Goal: Information Seeking & Learning: Learn about a topic

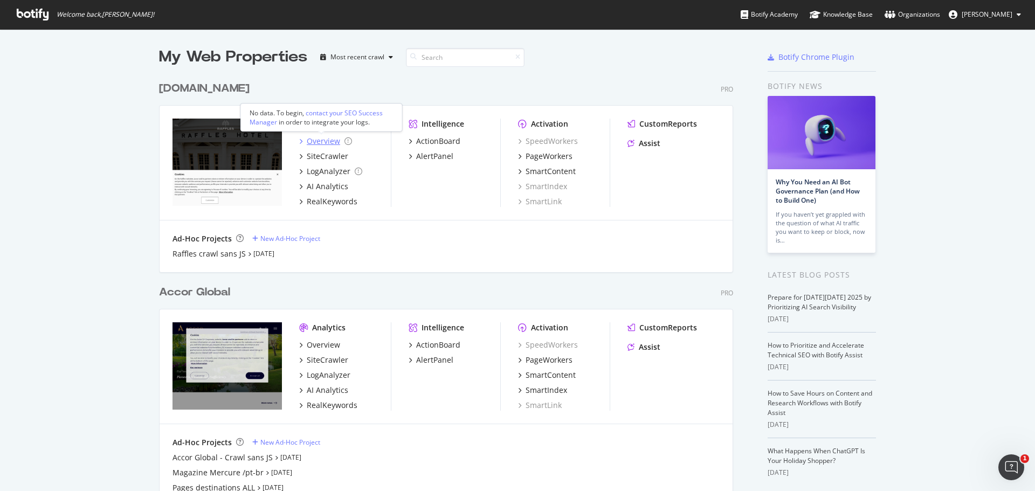
click at [309, 142] on div "Overview" at bounding box center [323, 141] width 33 height 11
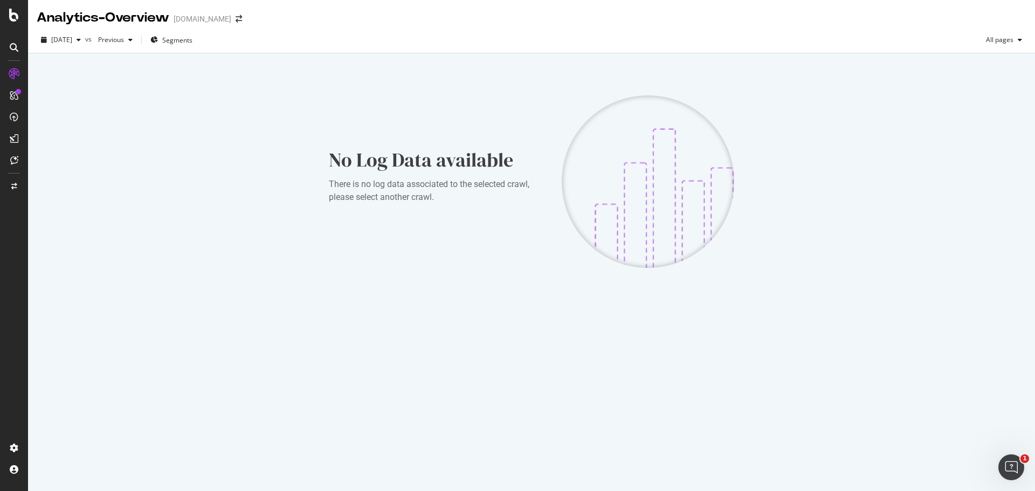
click at [14, 97] on icon at bounding box center [14, 95] width 9 height 9
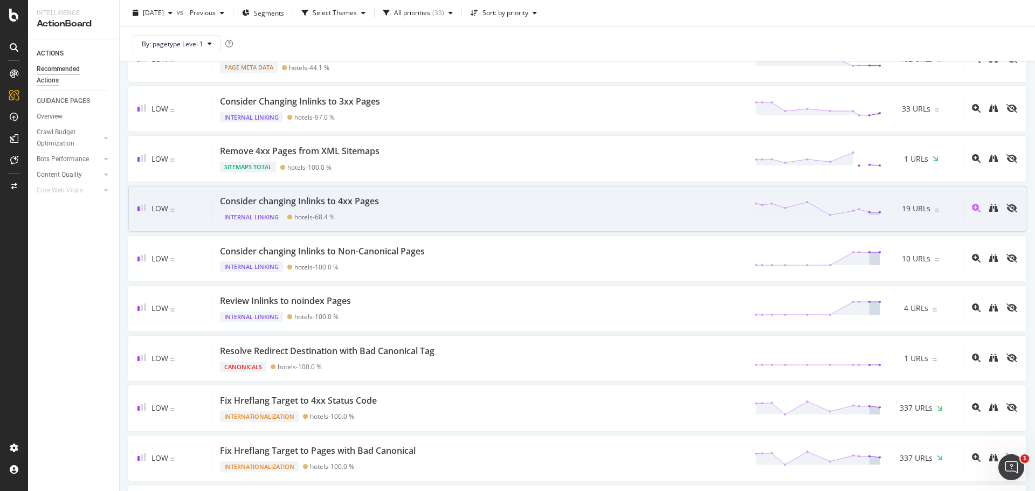
scroll to position [808, 0]
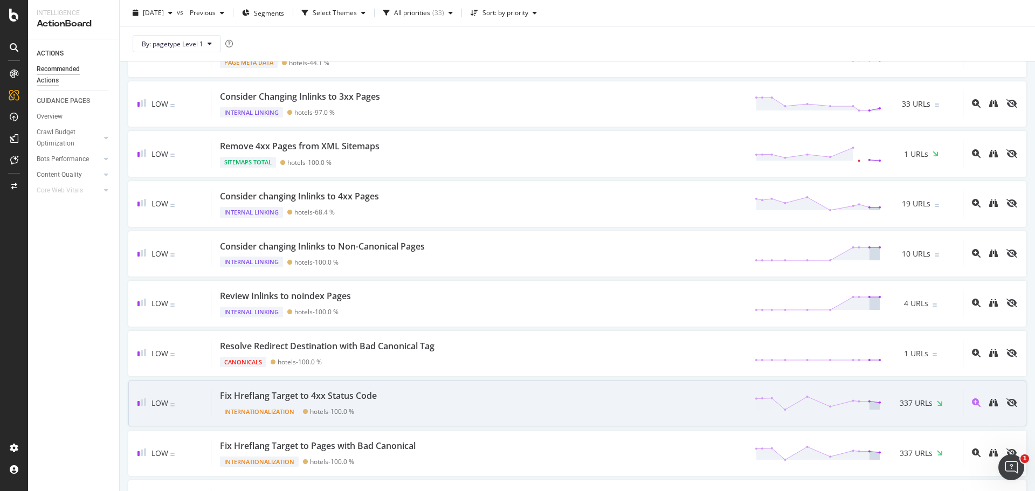
click at [677, 407] on div "Fix Hreflang Target to 4xx Status Code Internationalization hotels - 100.0 % 33…" at bounding box center [586, 403] width 751 height 27
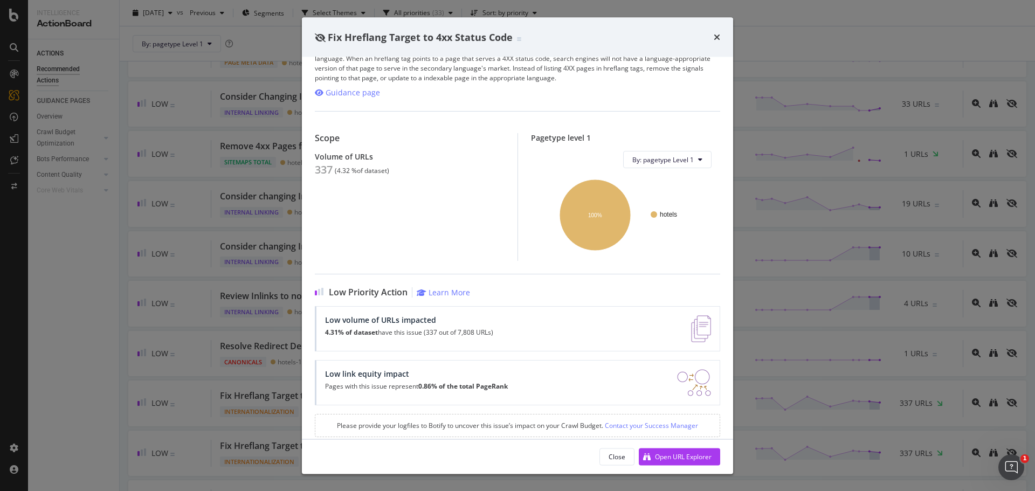
scroll to position [37, 0]
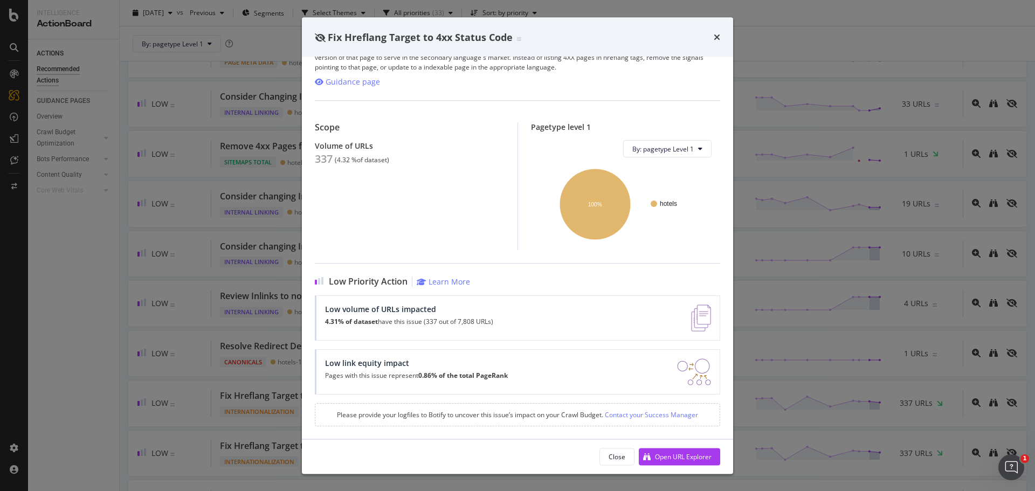
click at [776, 191] on div "Fix Hreflang Target to 4xx Status Code Internationalization | An hreflang tag d…" at bounding box center [517, 245] width 1035 height 491
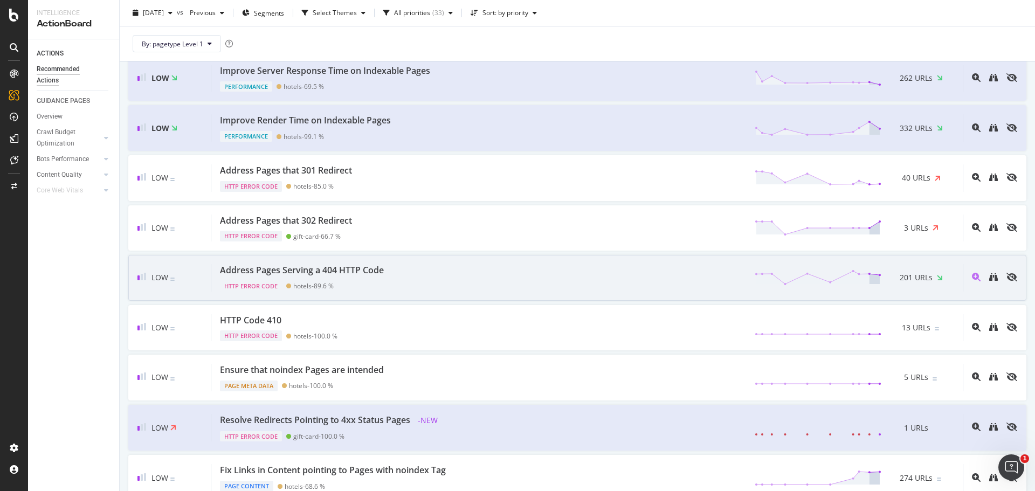
scroll to position [1347, 0]
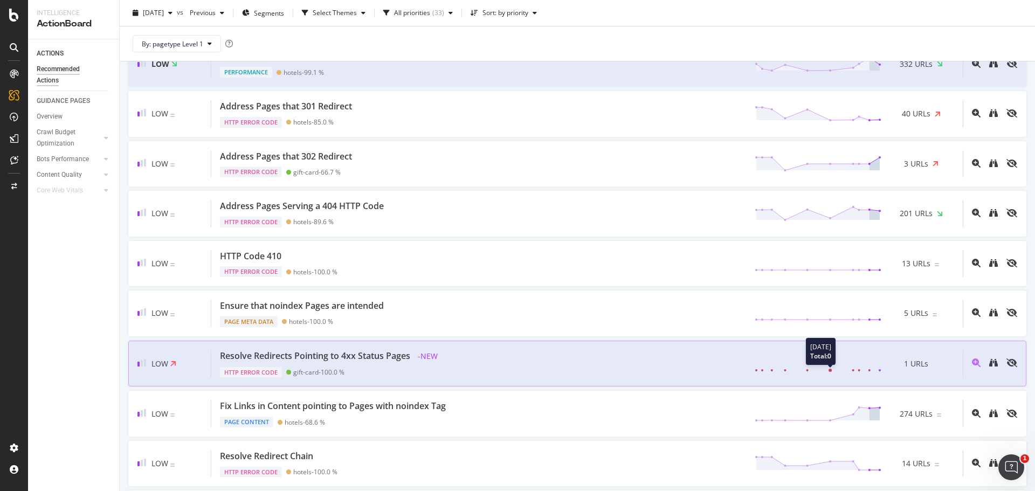
click at [832, 364] on icon at bounding box center [817, 364] width 127 height 16
click at [599, 370] on div "Resolve Redirects Pointing to 4xx Status Pages - NEW HTTP Error Code gift-card …" at bounding box center [586, 364] width 751 height 28
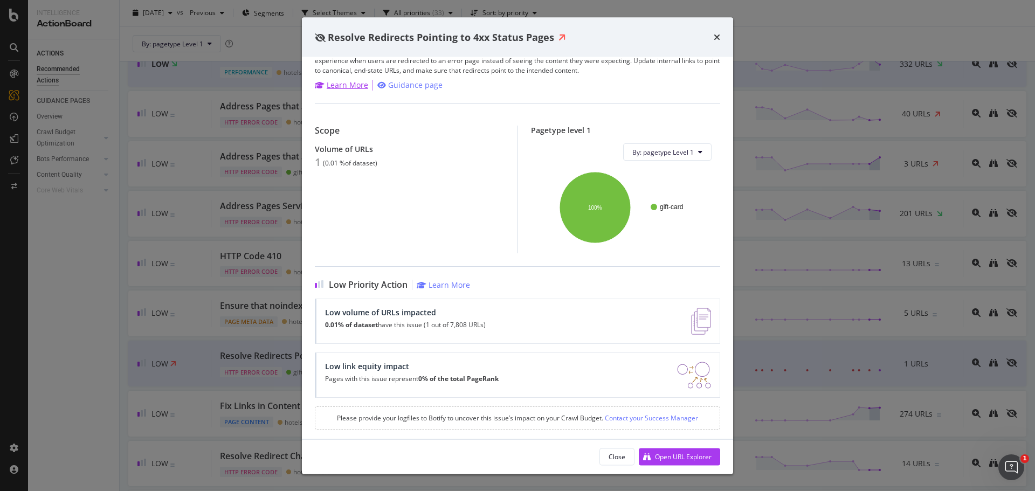
scroll to position [27, 0]
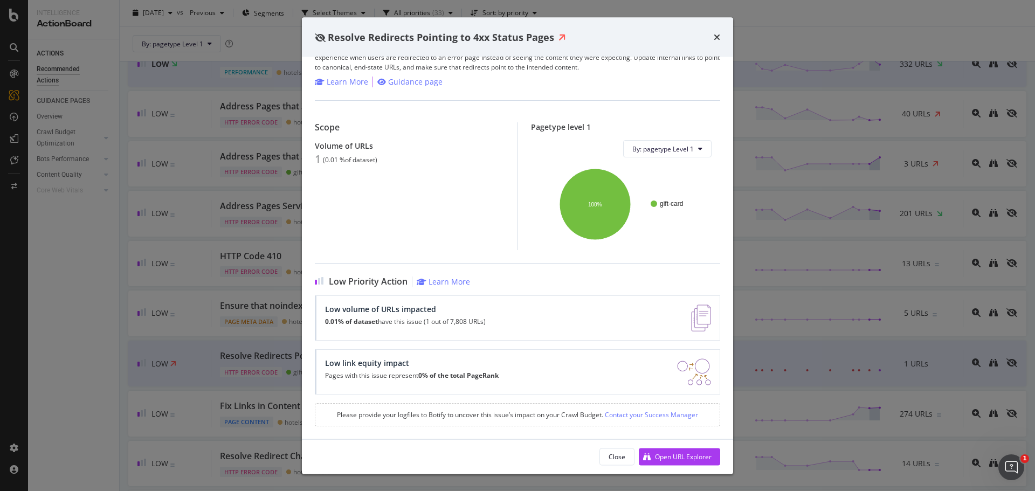
click at [257, 299] on div "Resolve Redirects Pointing to 4xx Status Pages HTTP Error Code | Pages that ult…" at bounding box center [517, 245] width 1035 height 491
click at [712, 36] on div "By: pagetype Level 1" at bounding box center [577, 43] width 898 height 34
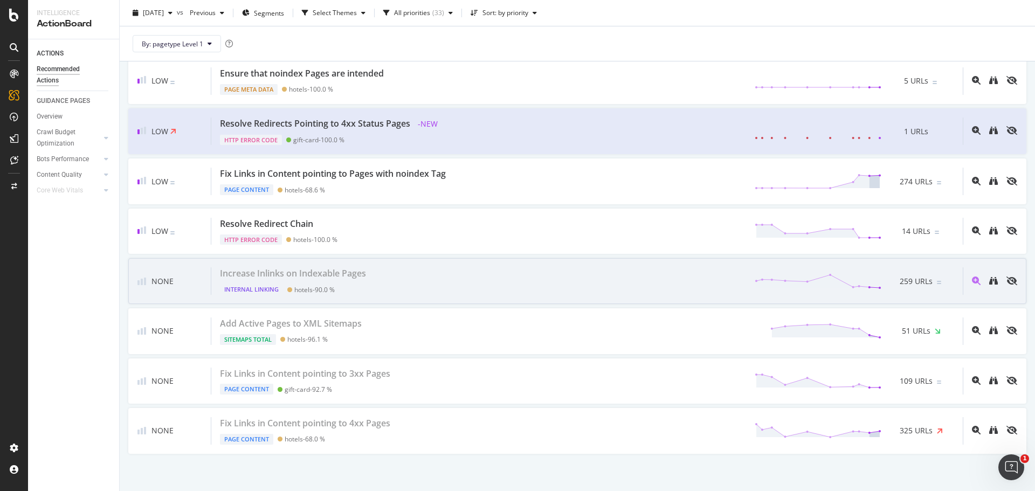
scroll to position [1589, 0]
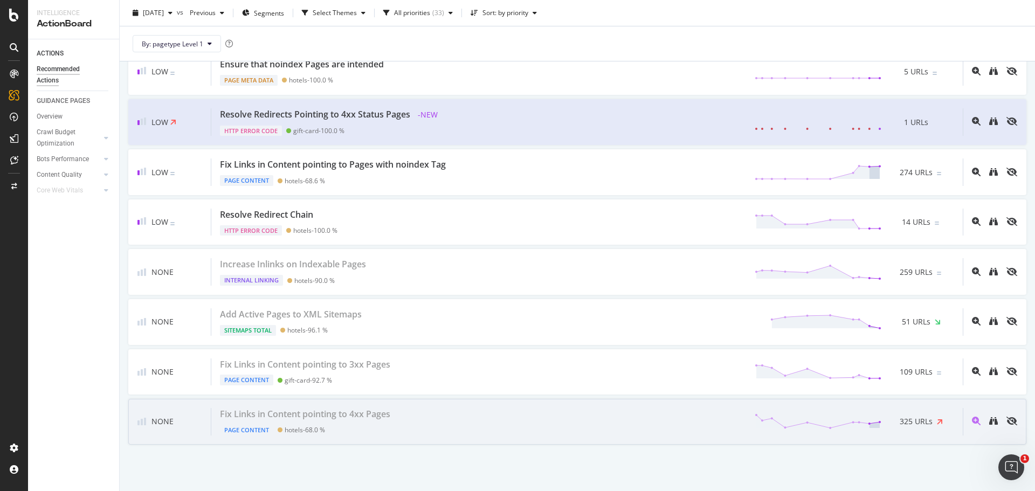
click at [360, 412] on div "Fix Links in Content pointing to 4xx Pages" at bounding box center [305, 414] width 170 height 12
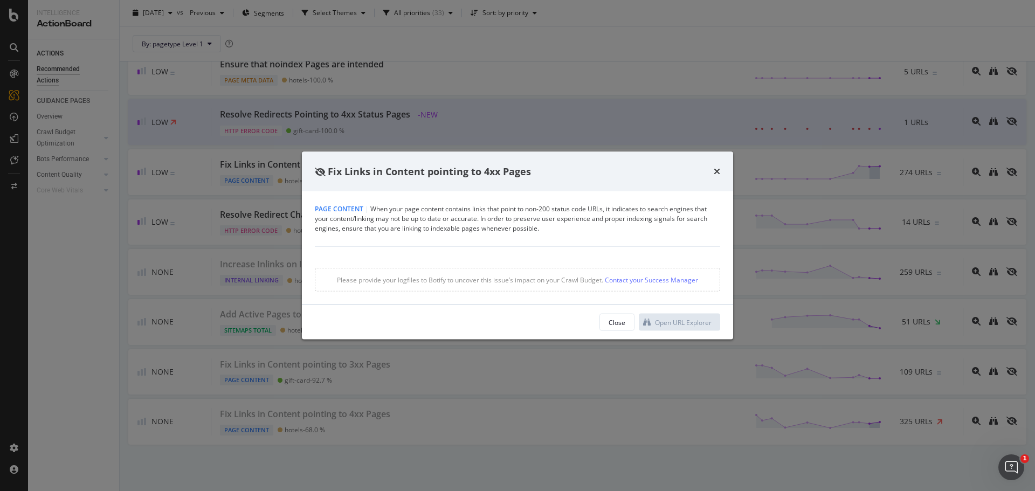
click at [372, 278] on div "Please provide your logfiles to Botify to uncover this issue’s impact on your C…" at bounding box center [517, 279] width 405 height 23
drag, startPoint x: 344, startPoint y: 192, endPoint x: 375, endPoint y: 178, distance: 34.0
click at [362, 190] on div "Fix Links in Content pointing to 4xx Pages Page Content | When your page conten…" at bounding box center [517, 245] width 431 height 188
click at [491, 229] on div "Page Content | When your page content contains links that point to non-200 stat…" at bounding box center [517, 218] width 405 height 29
click at [563, 212] on div "Page Content | When your page content contains links that point to non-200 stat…" at bounding box center [517, 218] width 405 height 29
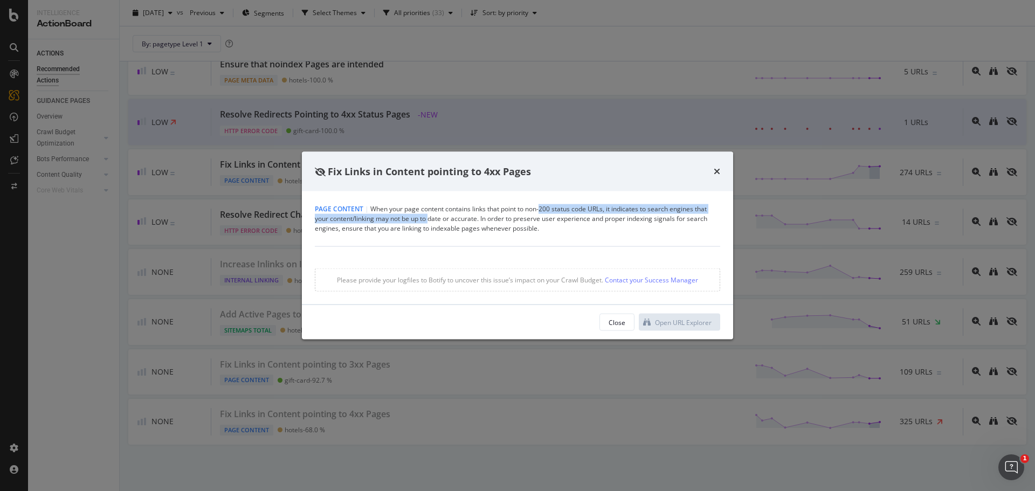
drag, startPoint x: 437, startPoint y: 214, endPoint x: 554, endPoint y: 215, distance: 116.9
click at [551, 214] on div "Page Content | When your page content contains links that point to non-200 stat…" at bounding box center [517, 218] width 405 height 29
drag, startPoint x: 578, startPoint y: 231, endPoint x: 680, endPoint y: 188, distance: 111.1
click at [583, 231] on div "Page Content | When your page content contains links that point to non-200 stat…" at bounding box center [517, 218] width 405 height 29
click at [715, 172] on div "Fix Links in Content pointing to 4xx Pages" at bounding box center [517, 171] width 405 height 14
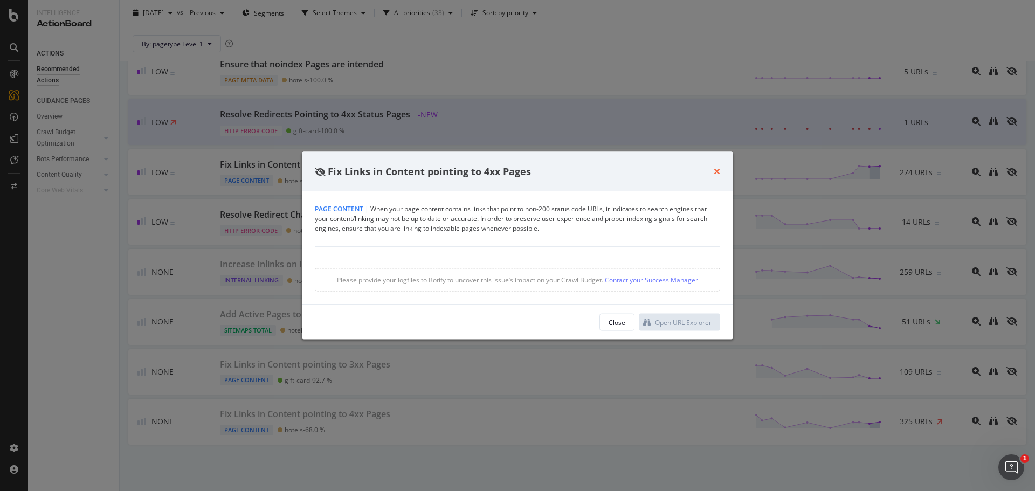
click at [717, 171] on icon "times" at bounding box center [717, 171] width 6 height 9
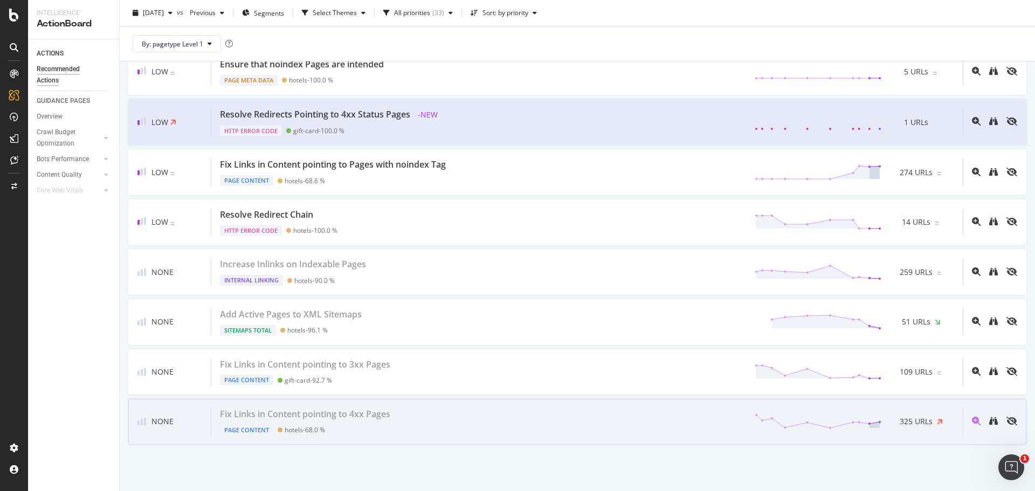
click at [281, 420] on div "Page Content hotels - 68.0 %" at bounding box center [307, 427] width 175 height 15
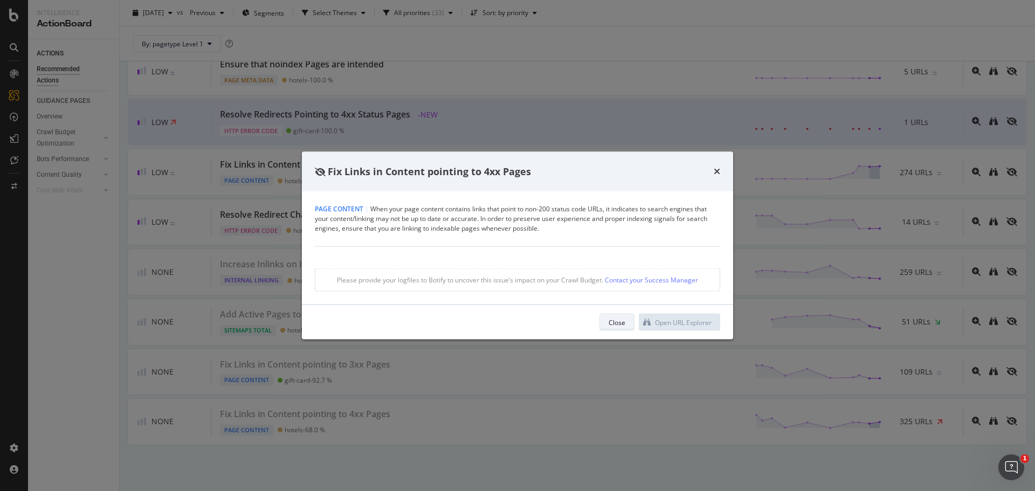
click at [624, 318] on div "Close" at bounding box center [616, 321] width 17 height 9
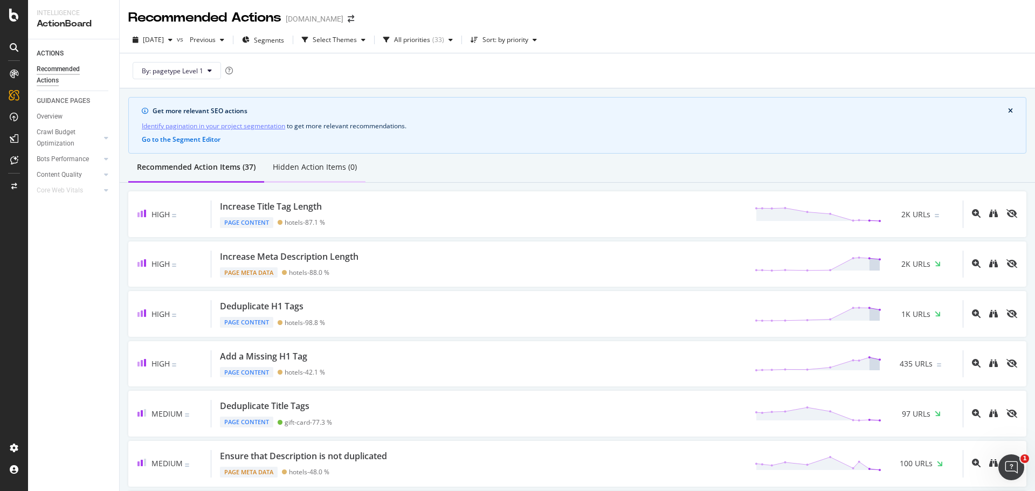
click at [303, 168] on div "Hidden Action Items (0)" at bounding box center [315, 167] width 84 height 11
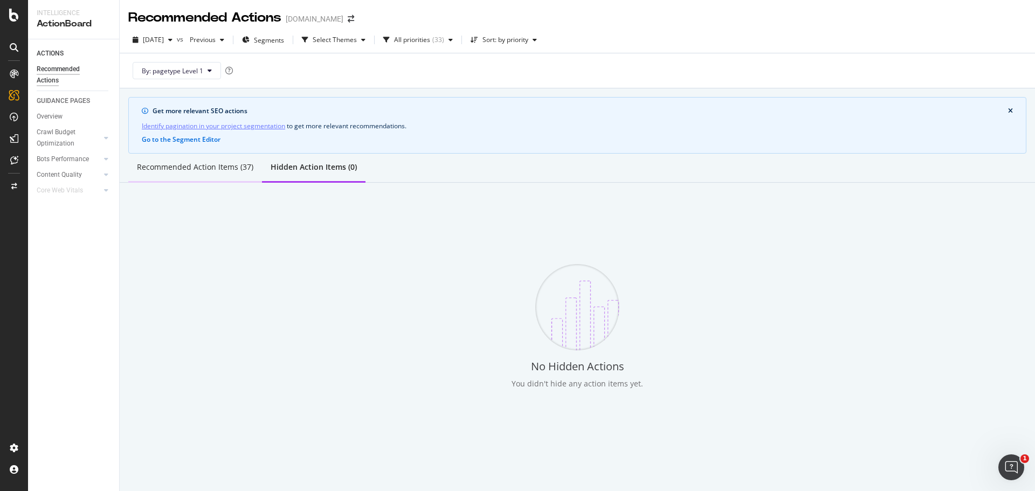
click at [226, 169] on div "Recommended Action Items (37)" at bounding box center [195, 167] width 116 height 11
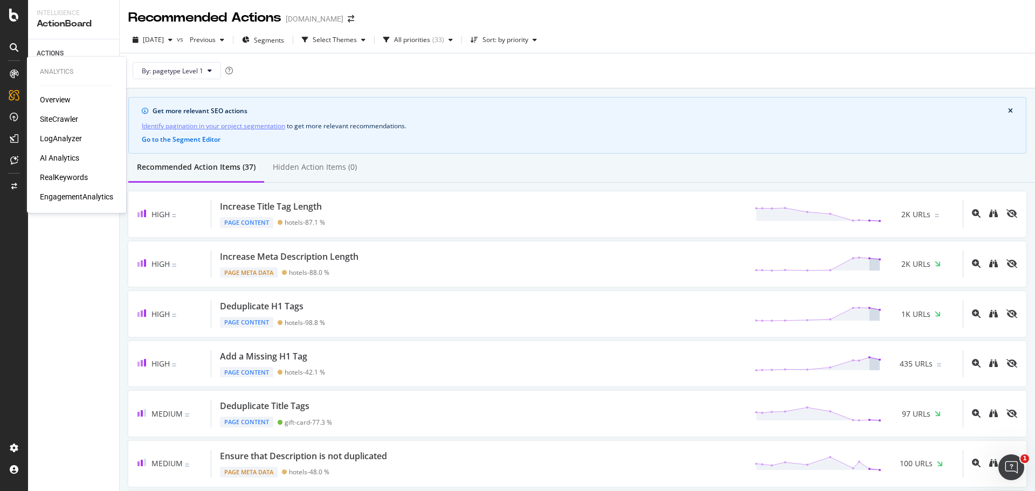
click at [13, 69] on div at bounding box center [13, 73] width 17 height 17
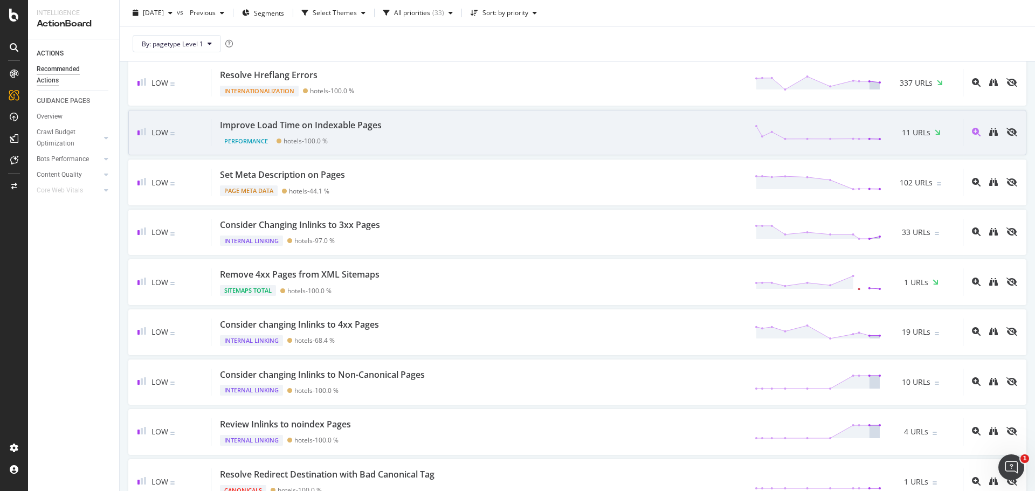
scroll to position [539, 0]
